Goal: Information Seeking & Learning: Learn about a topic

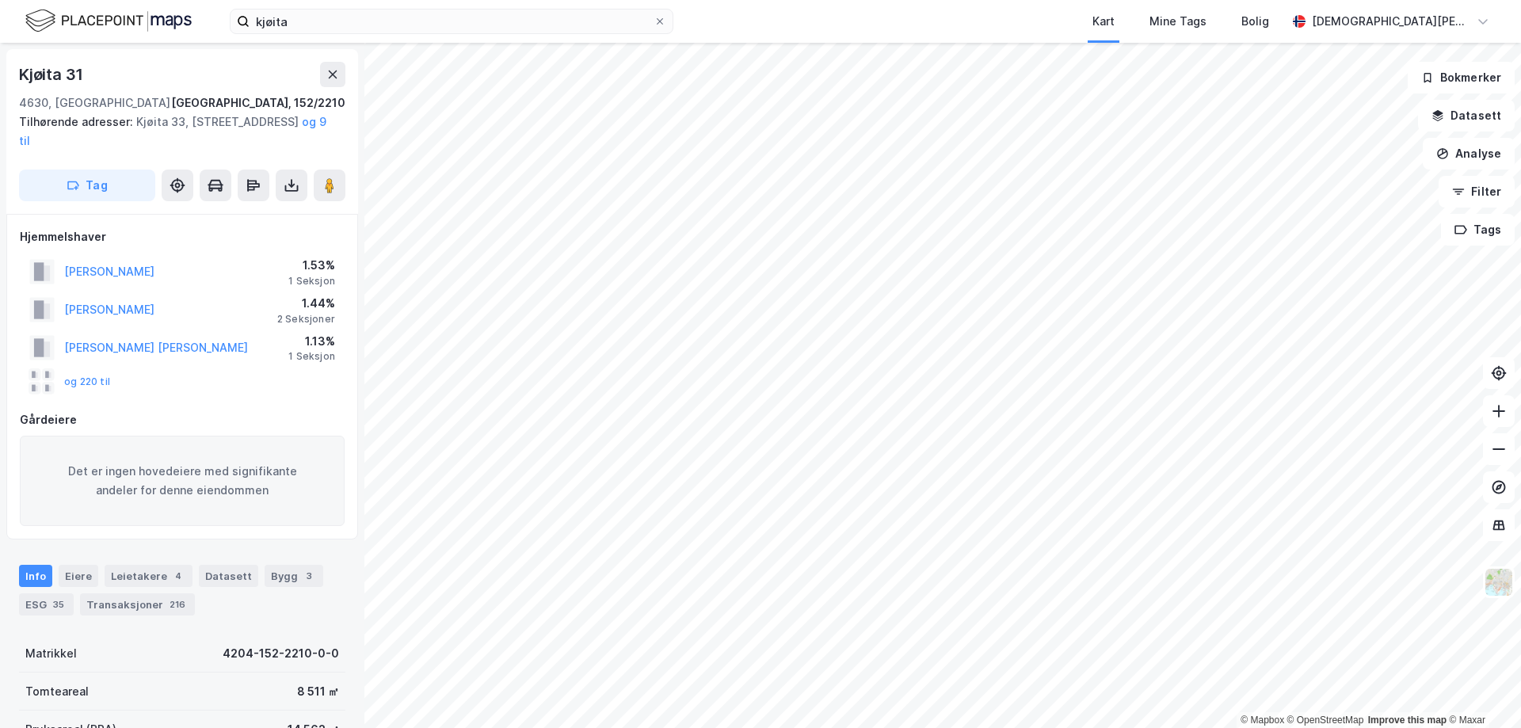
scroll to position [2, 0]
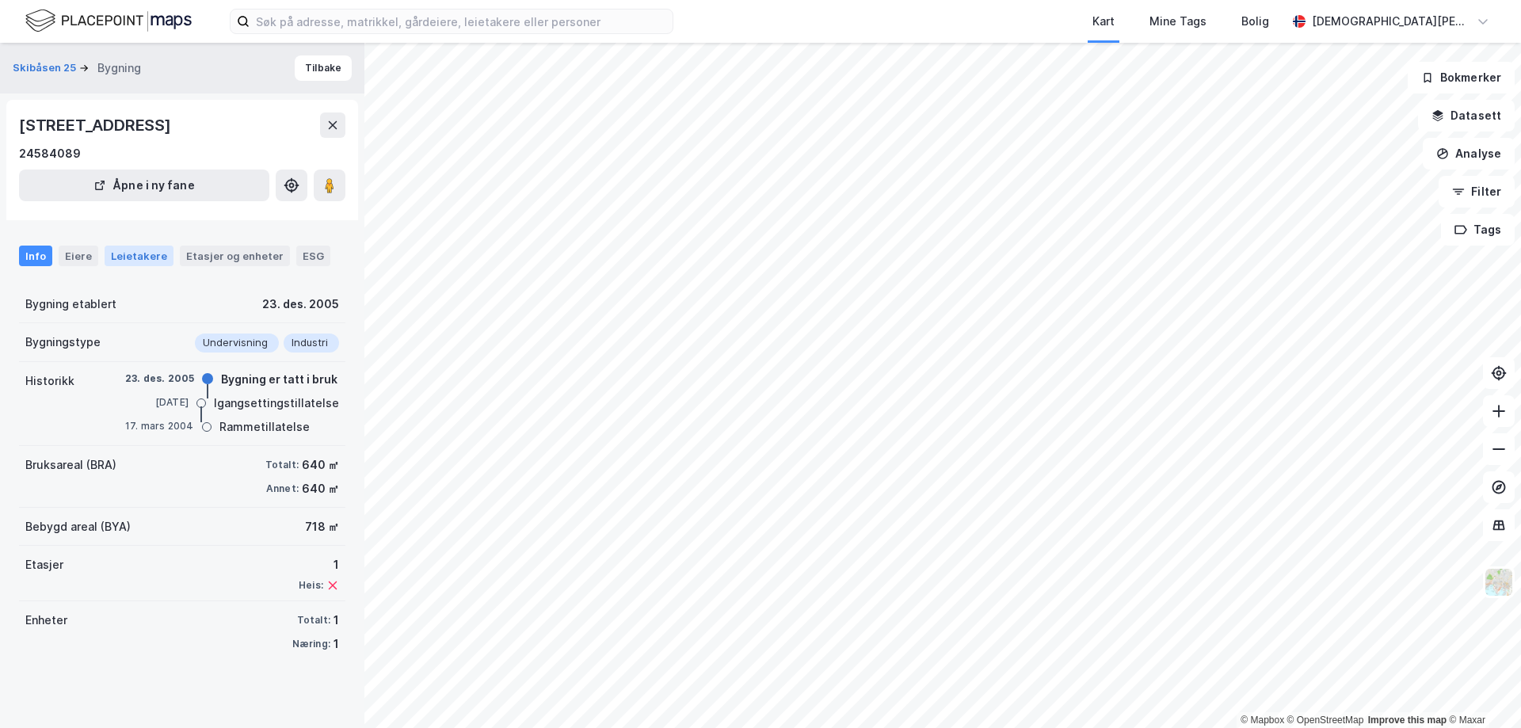
click at [153, 265] on div "Leietakere" at bounding box center [139, 256] width 69 height 21
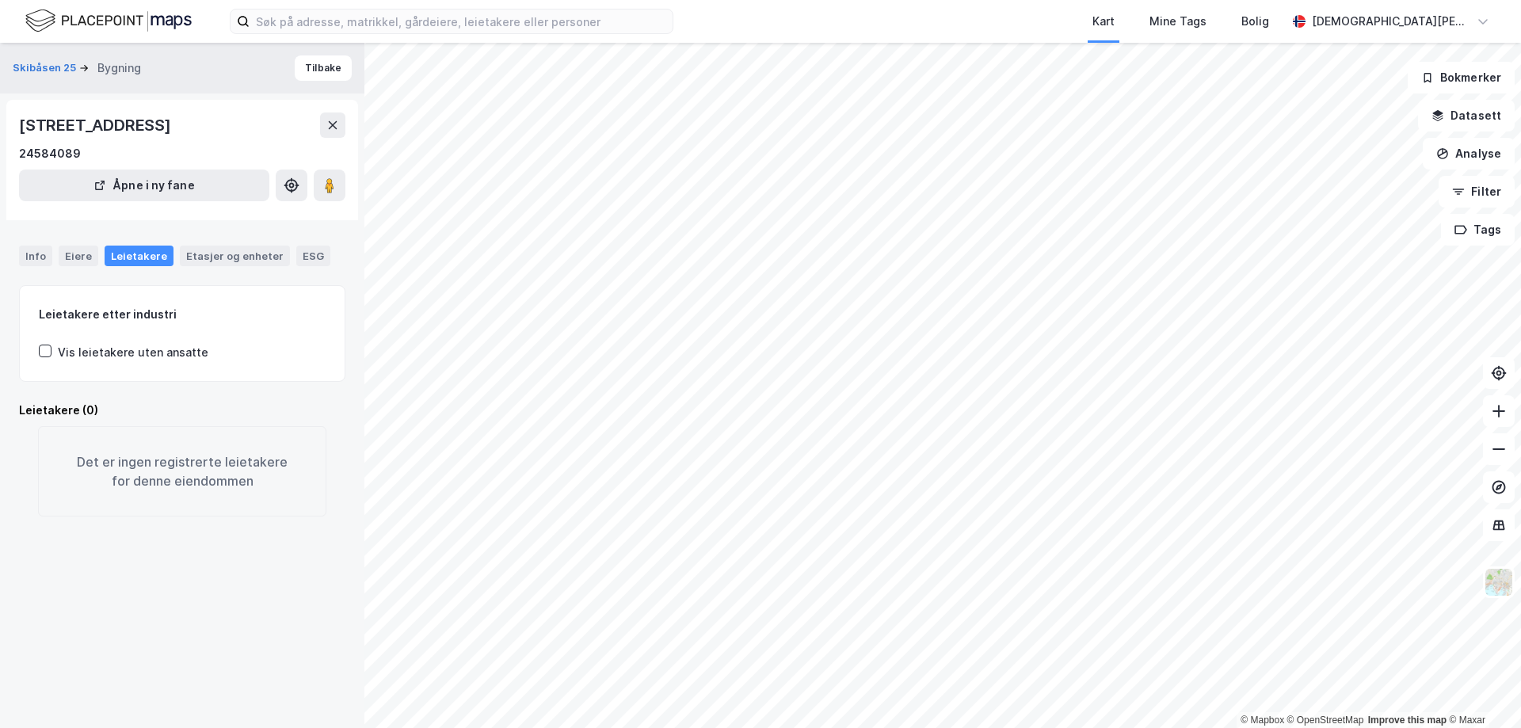
drag, startPoint x: 25, startPoint y: 257, endPoint x: 169, endPoint y: 273, distance: 145.1
click at [25, 256] on div "Info" at bounding box center [35, 256] width 33 height 21
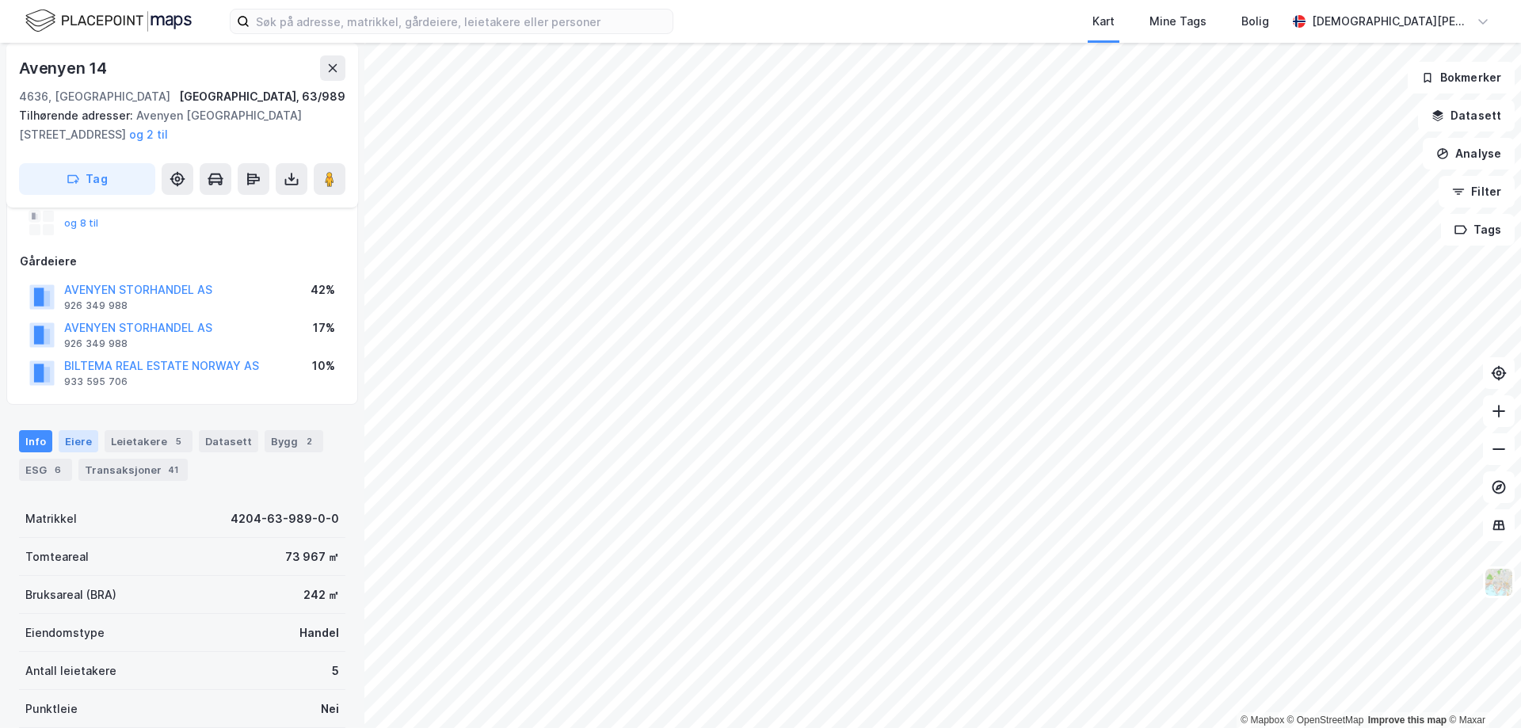
click at [79, 437] on div "Eiere" at bounding box center [79, 441] width 40 height 22
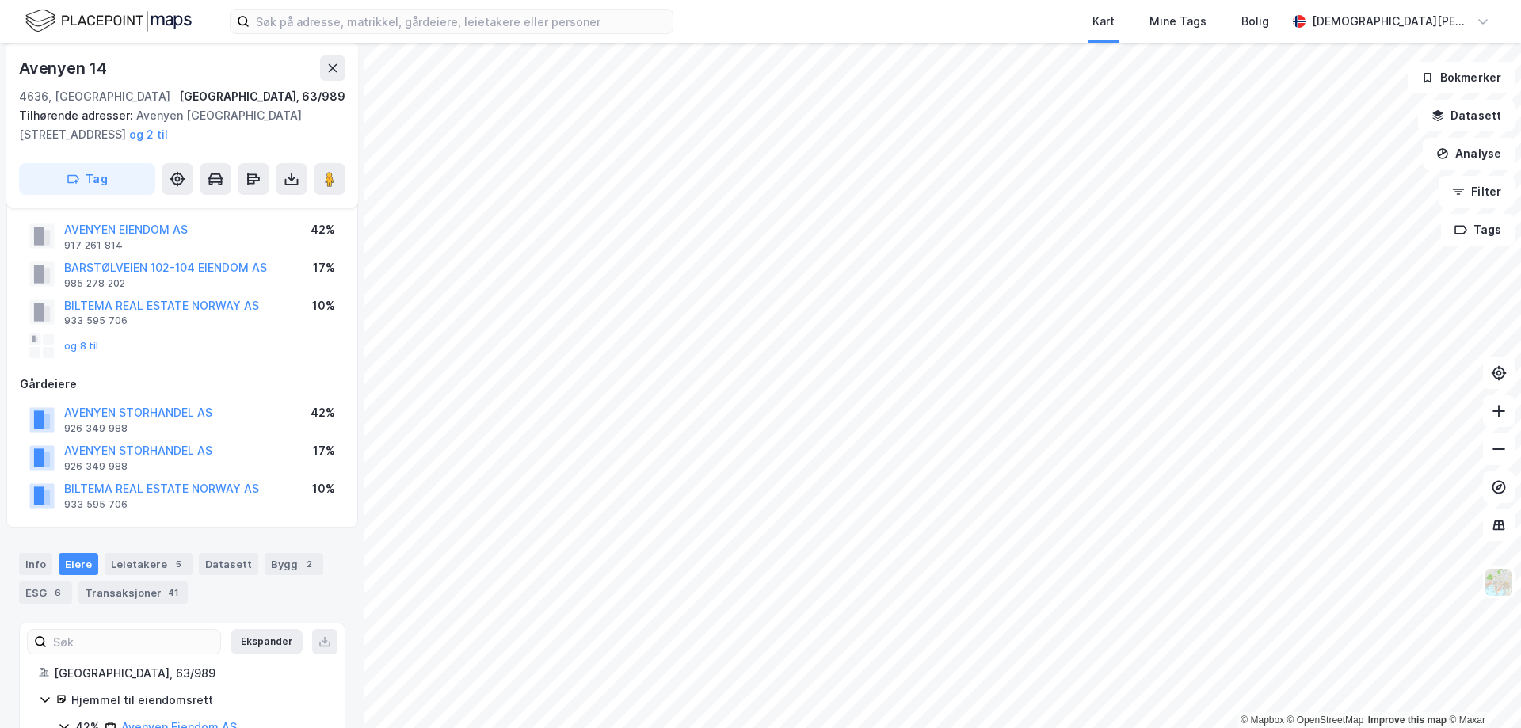
scroll to position [158, 0]
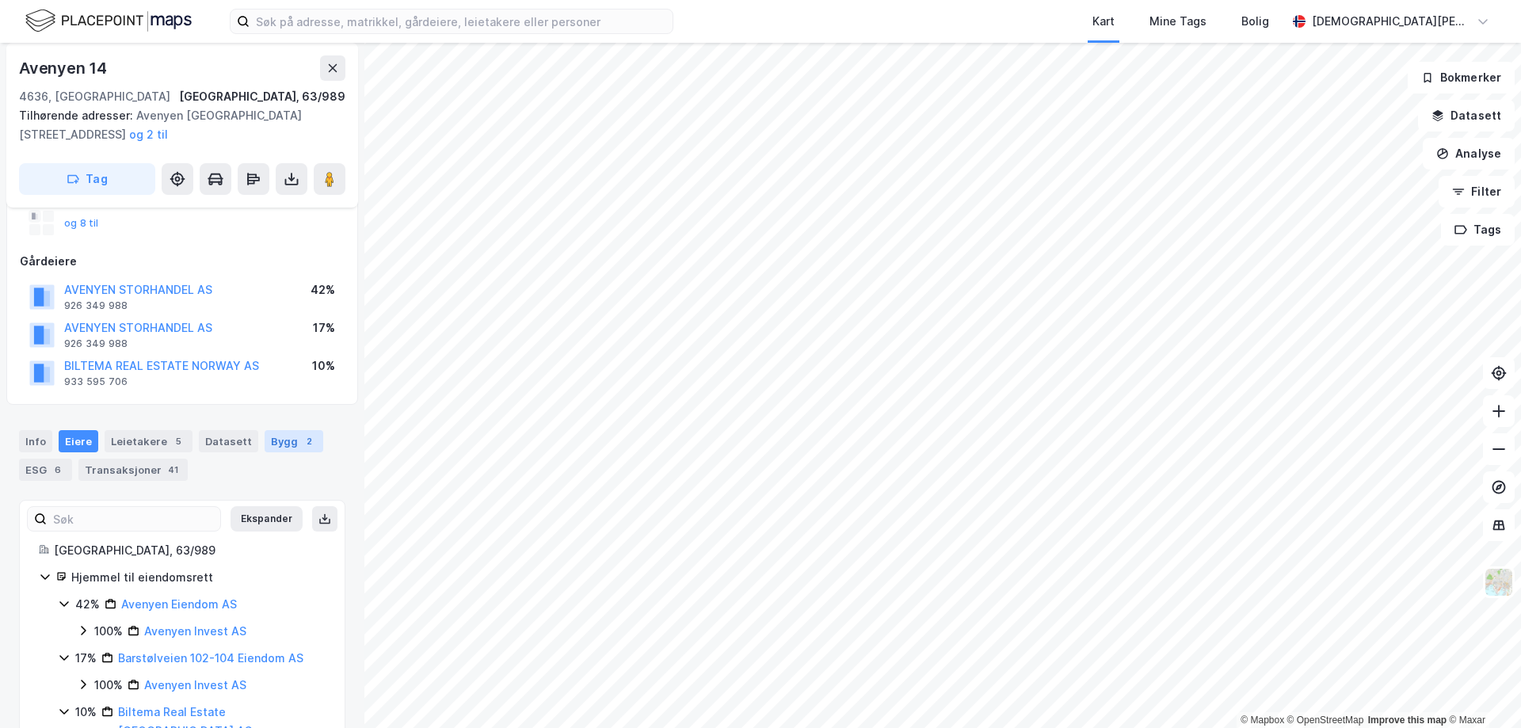
click at [265, 448] on div "Bygg 2" at bounding box center [294, 441] width 59 height 22
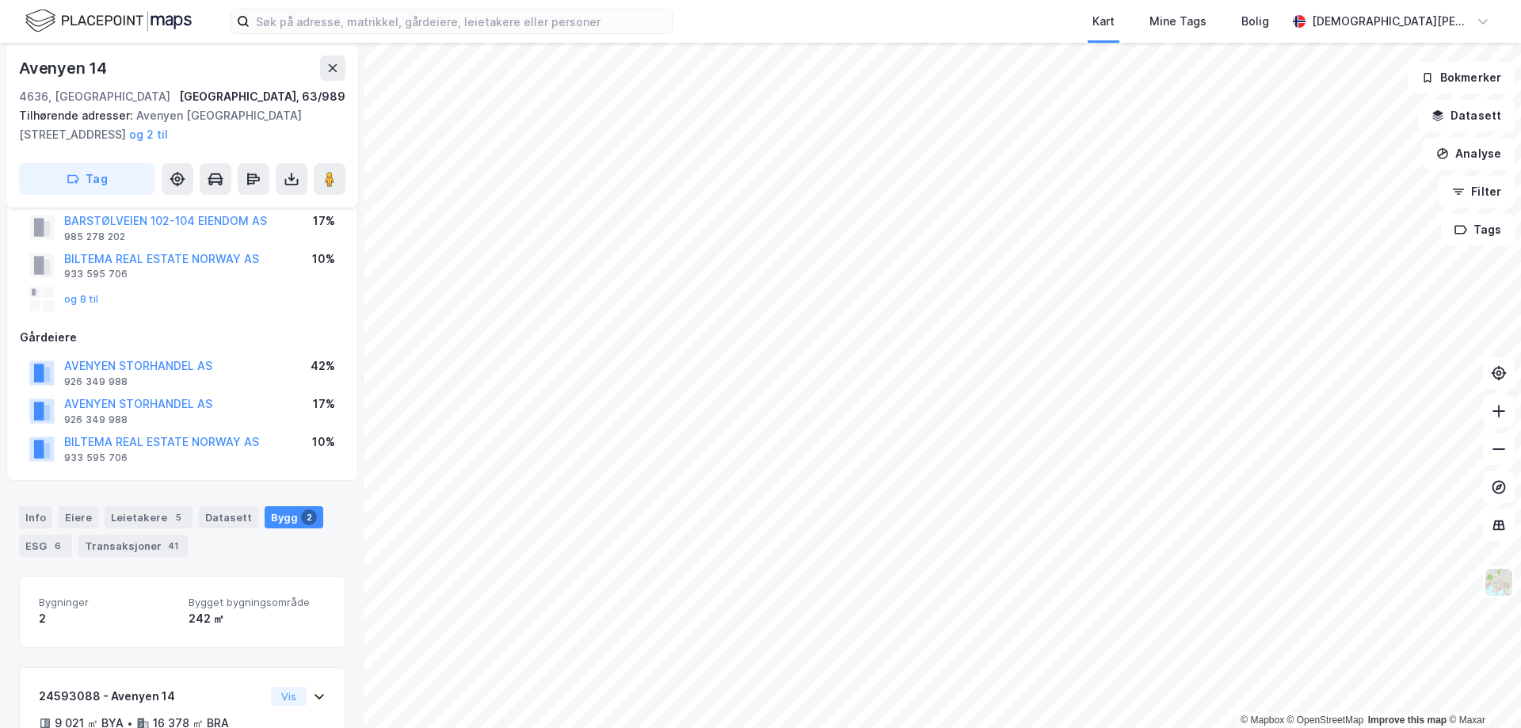
scroll to position [158, 0]
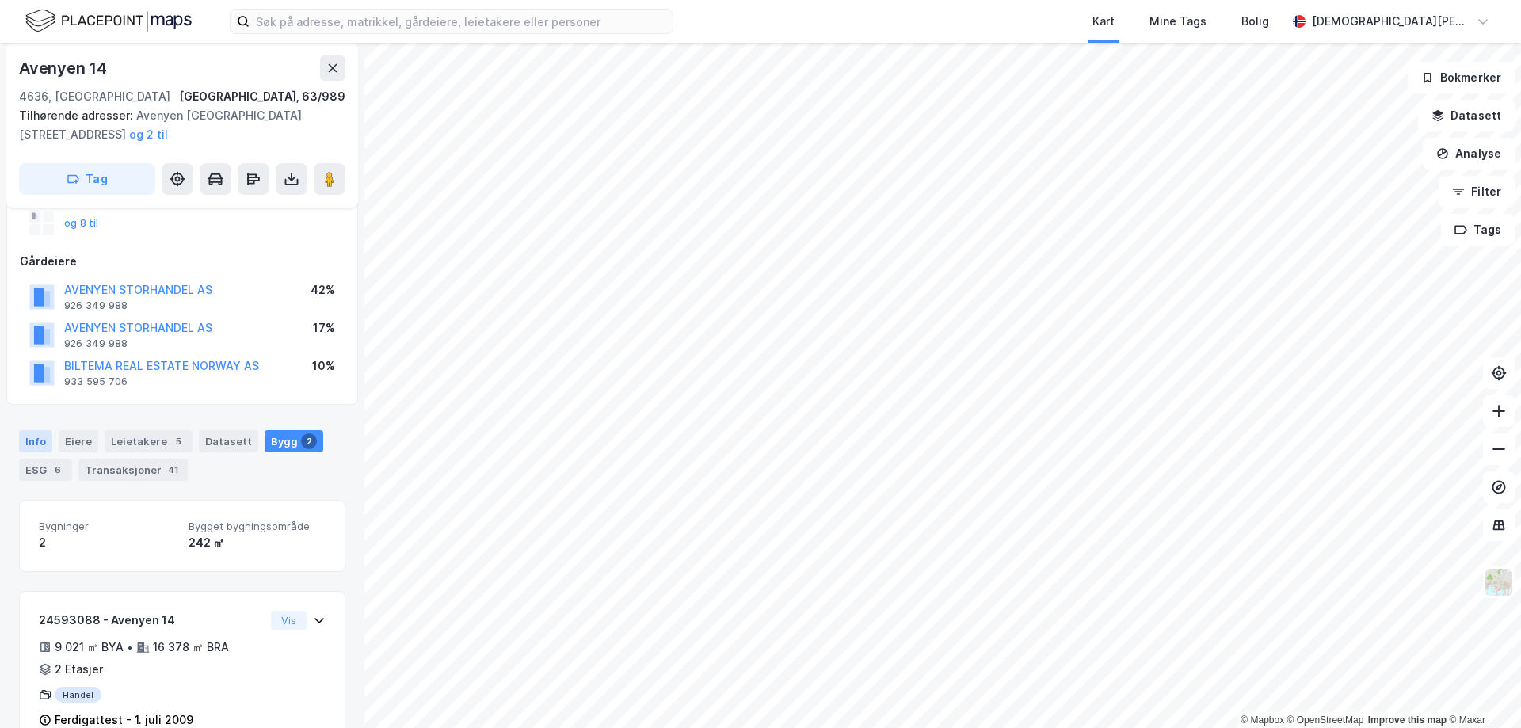
click at [40, 444] on div "Info" at bounding box center [35, 441] width 33 height 22
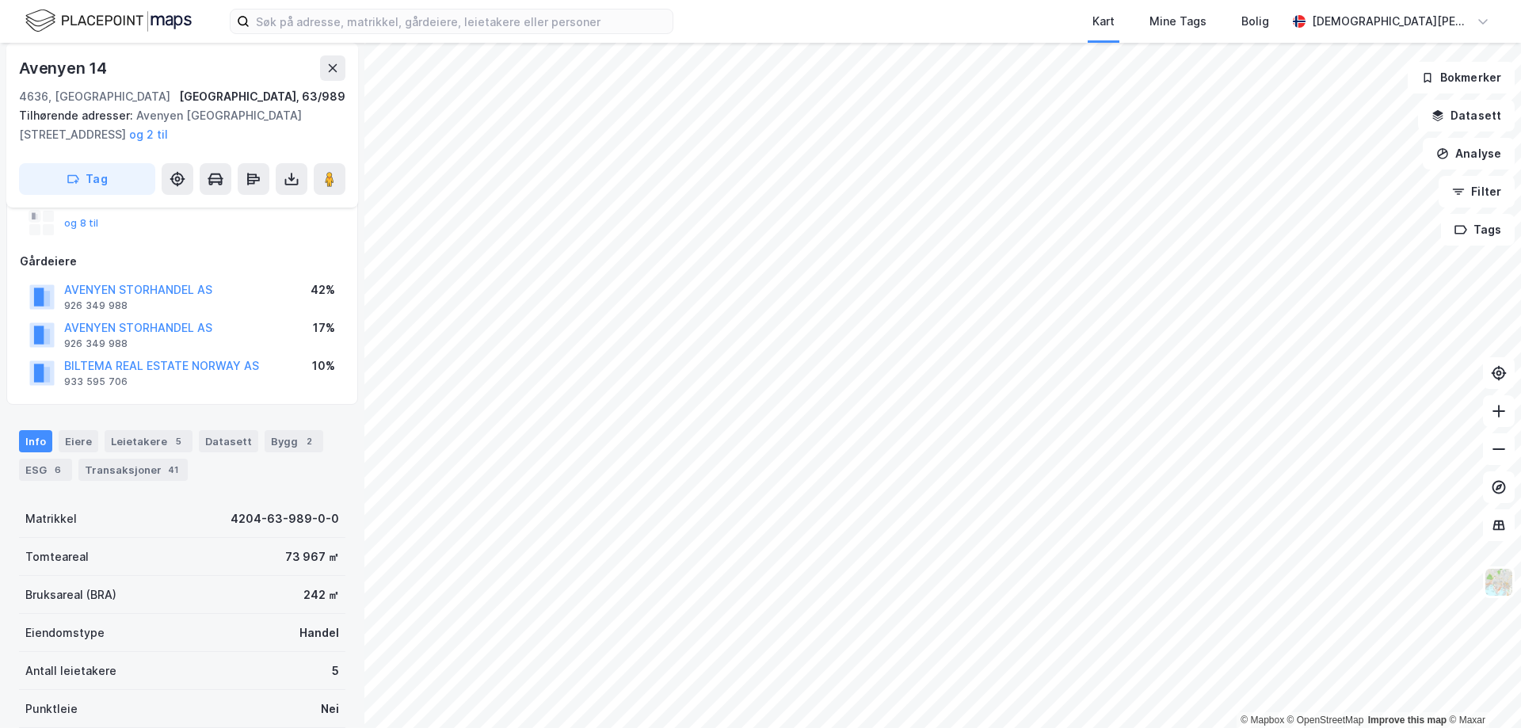
scroll to position [317, 0]
